Goal: Task Accomplishment & Management: Use online tool/utility

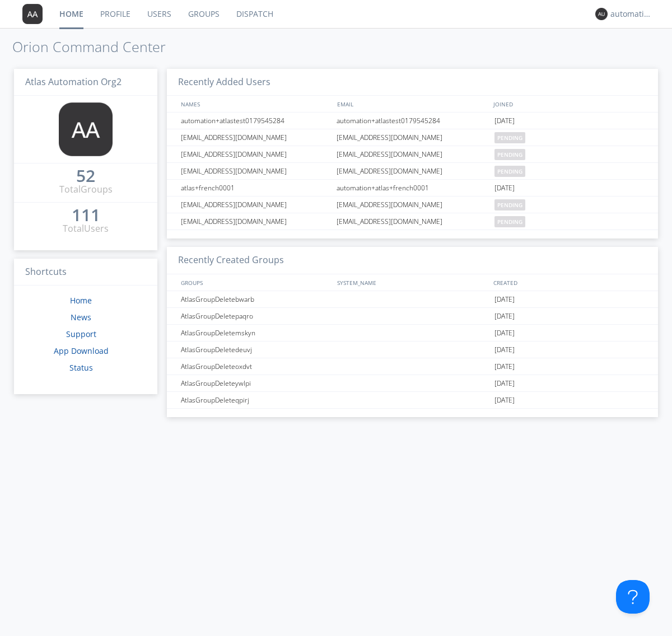
click at [254, 14] on link "Dispatch" at bounding box center [255, 14] width 54 height 28
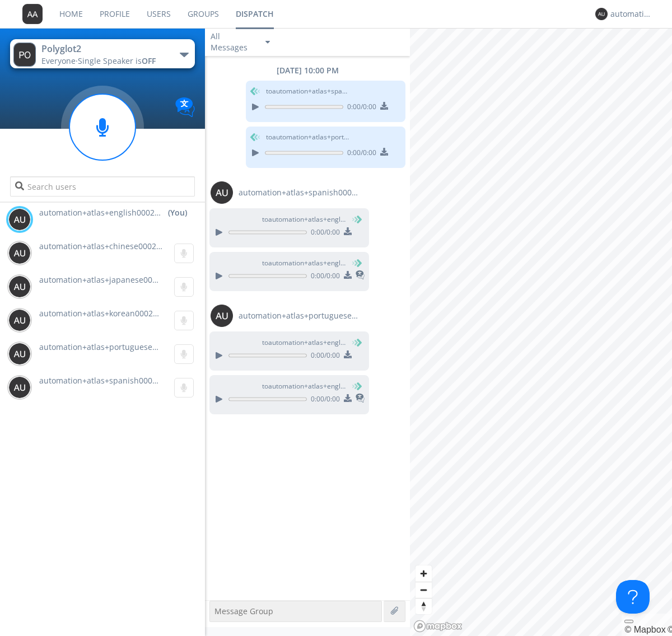
click at [184, 54] on div "button" at bounding box center [184, 55] width 9 height 4
click at [0, 0] on span "Polyglot3" at bounding box center [0, 0] width 0 height 0
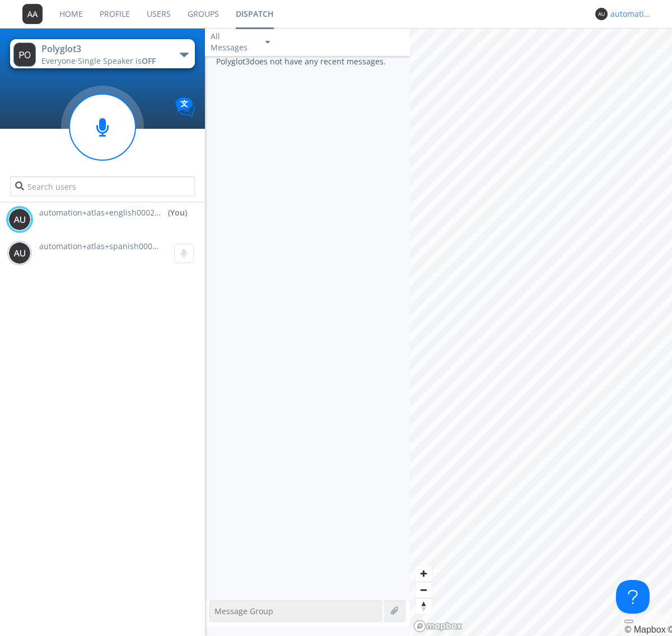
click at [628, 14] on div "automation+atlas+english0002+org2" at bounding box center [632, 13] width 42 height 11
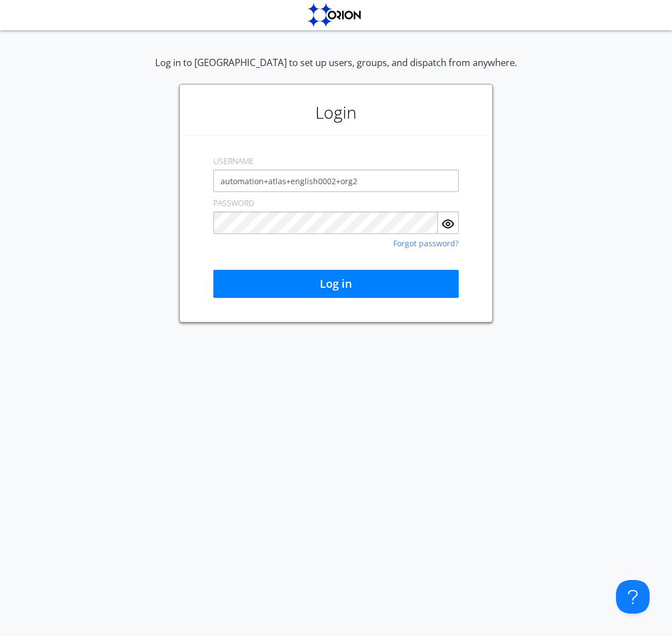
type input "automation+atlas+english0002+org2"
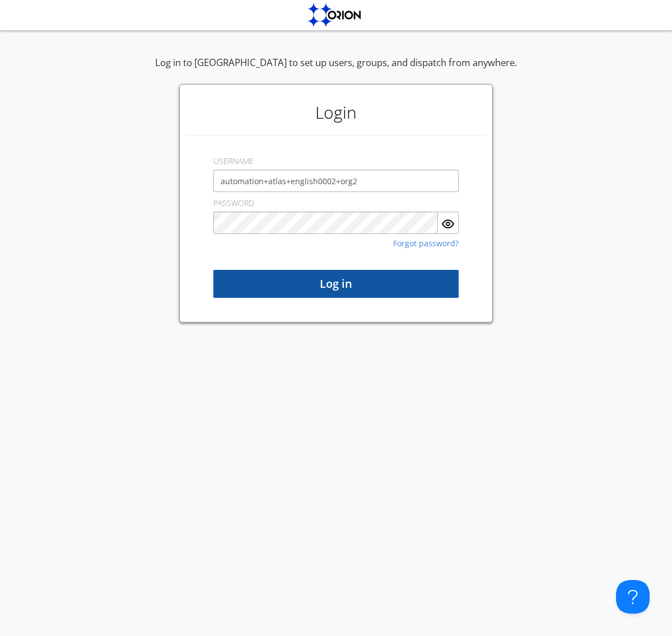
click at [336, 284] on button "Log in" at bounding box center [335, 284] width 245 height 28
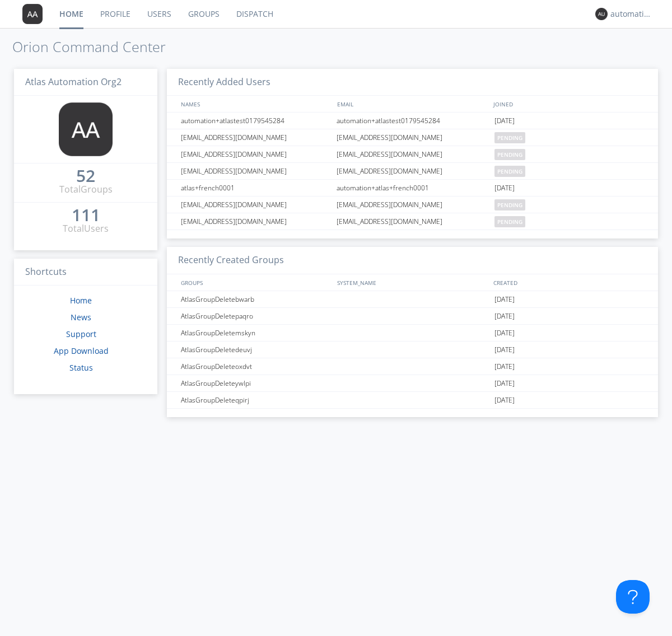
click at [254, 14] on link "Dispatch" at bounding box center [255, 14] width 54 height 28
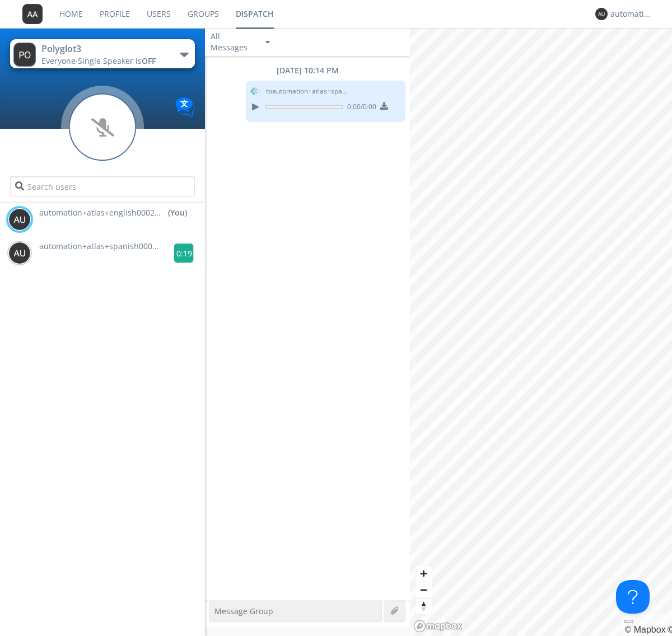
click at [179, 253] on g at bounding box center [184, 254] width 20 height 20
click at [628, 14] on div "automation+atlas+english0002+org2" at bounding box center [632, 13] width 42 height 11
click at [637, 59] on div "Log Out" at bounding box center [637, 59] width 58 height 20
